Goal: Information Seeking & Learning: Learn about a topic

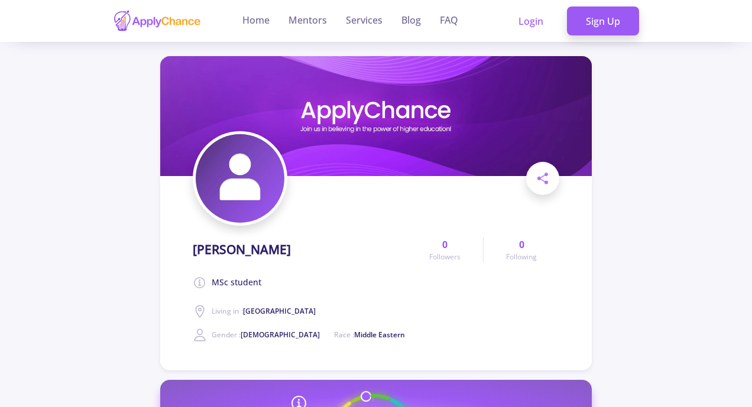
click at [204, 282] on icon at bounding box center [200, 283] width 14 height 14
click at [219, 282] on span "MSc student" at bounding box center [237, 283] width 50 height 14
click at [258, 18] on link "Home" at bounding box center [255, 21] width 27 height 42
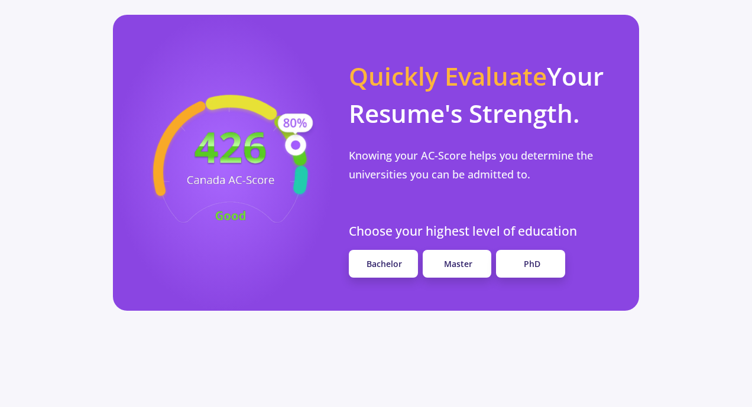
scroll to position [1123, 0]
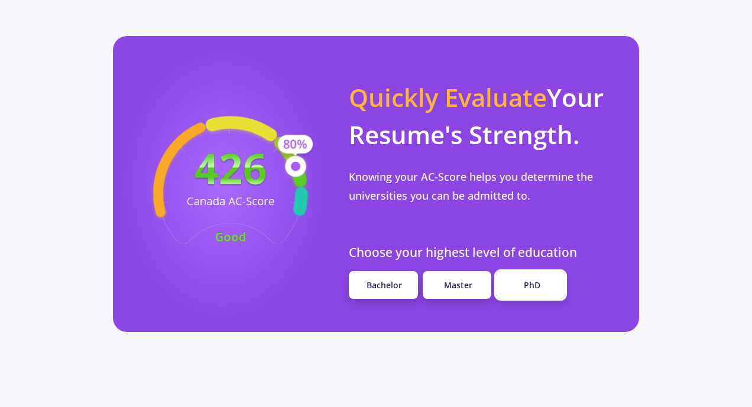
click at [509, 271] on link "PhD" at bounding box center [530, 285] width 69 height 28
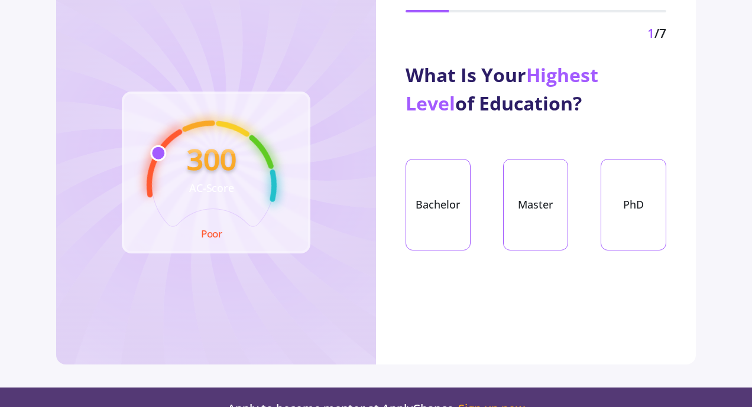
scroll to position [118, 0]
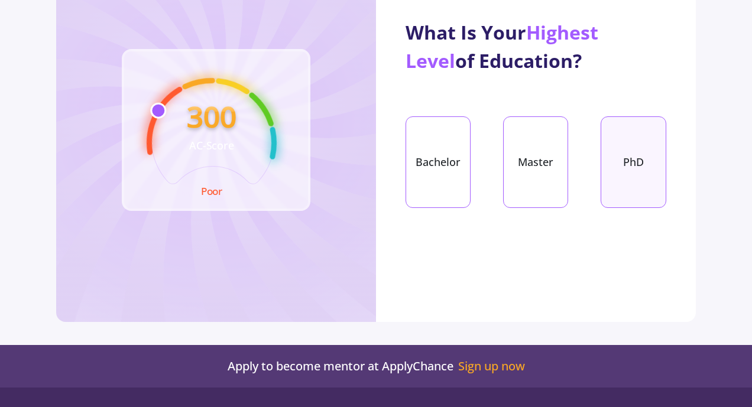
click at [635, 169] on div "PhD" at bounding box center [632, 162] width 65 height 92
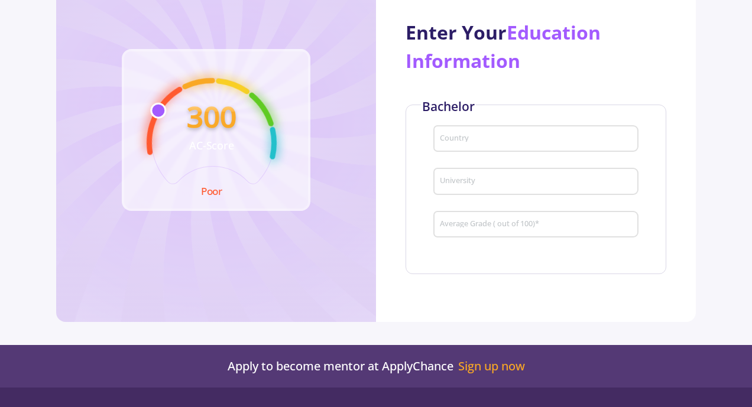
scroll to position [0, 0]
